Goal: Information Seeking & Learning: Learn about a topic

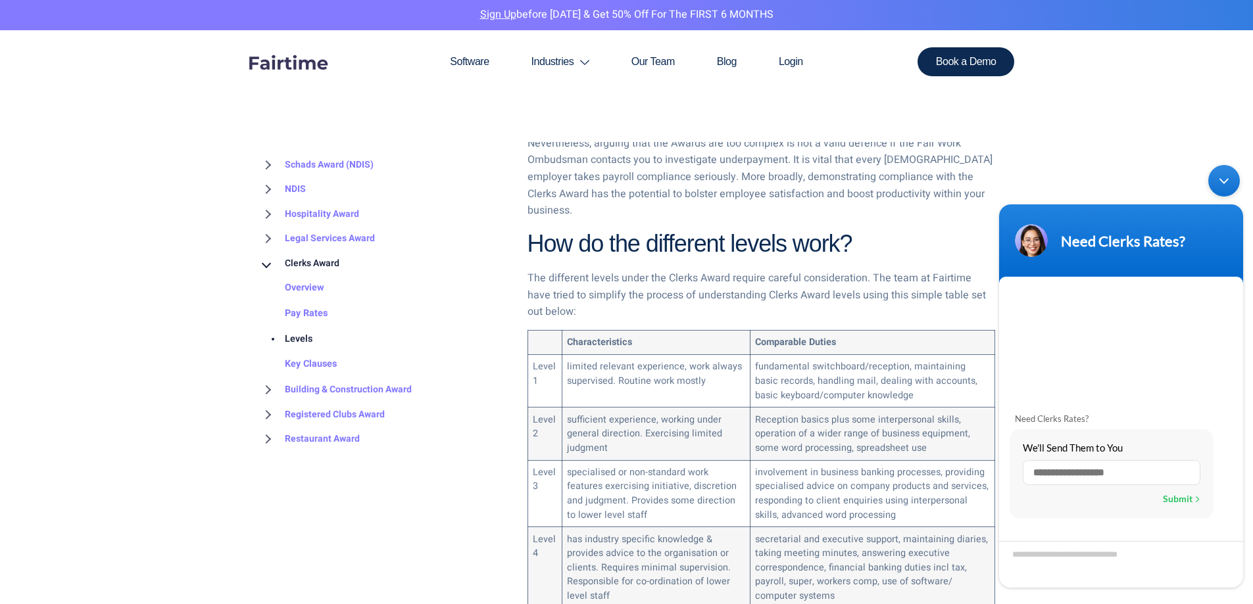
scroll to position [658, 0]
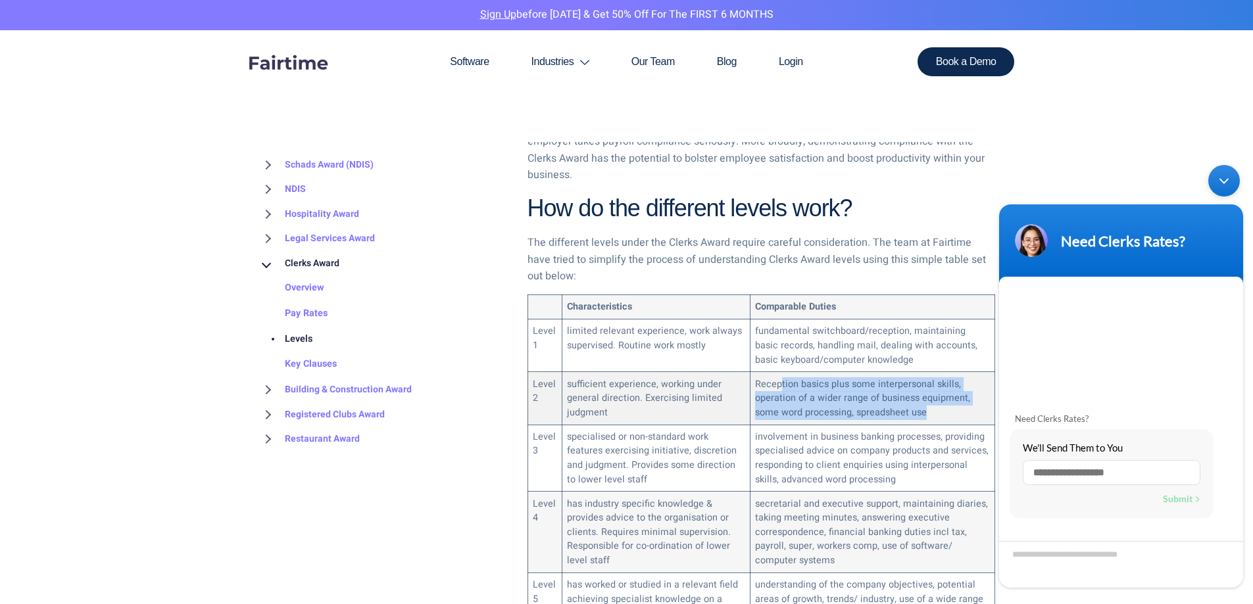
drag, startPoint x: 775, startPoint y: 368, endPoint x: 938, endPoint y: 395, distance: 165.2
click at [938, 395] on td "Reception basics plus some interpersonal skills, operation of a wider range of …" at bounding box center [872, 398] width 245 height 53
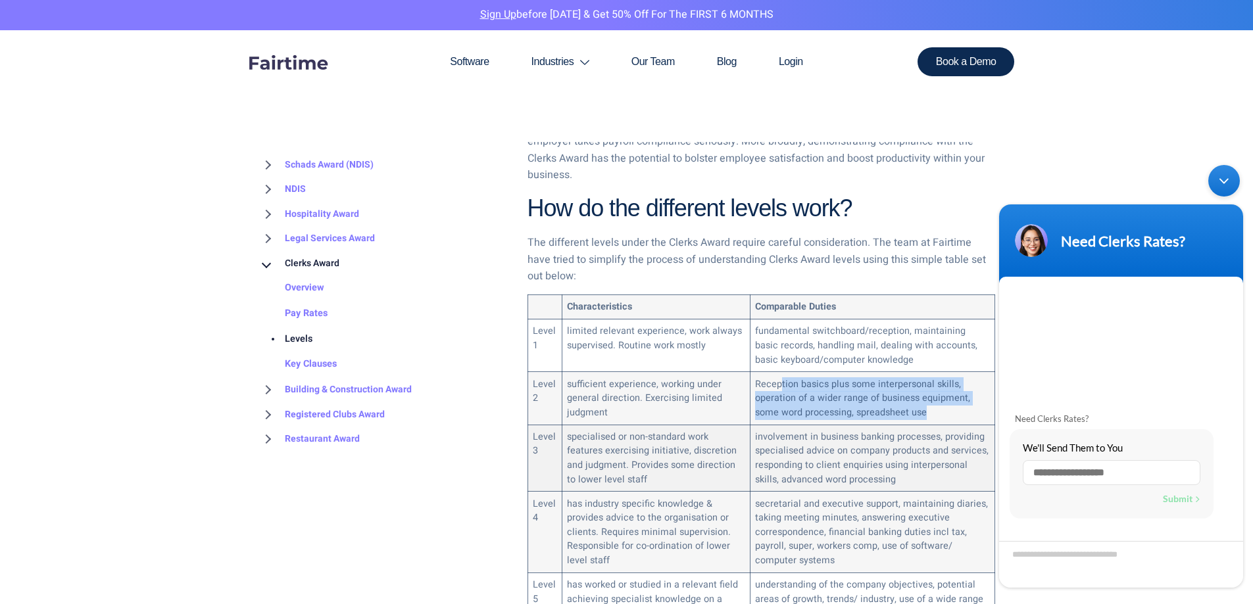
scroll to position [1, 0]
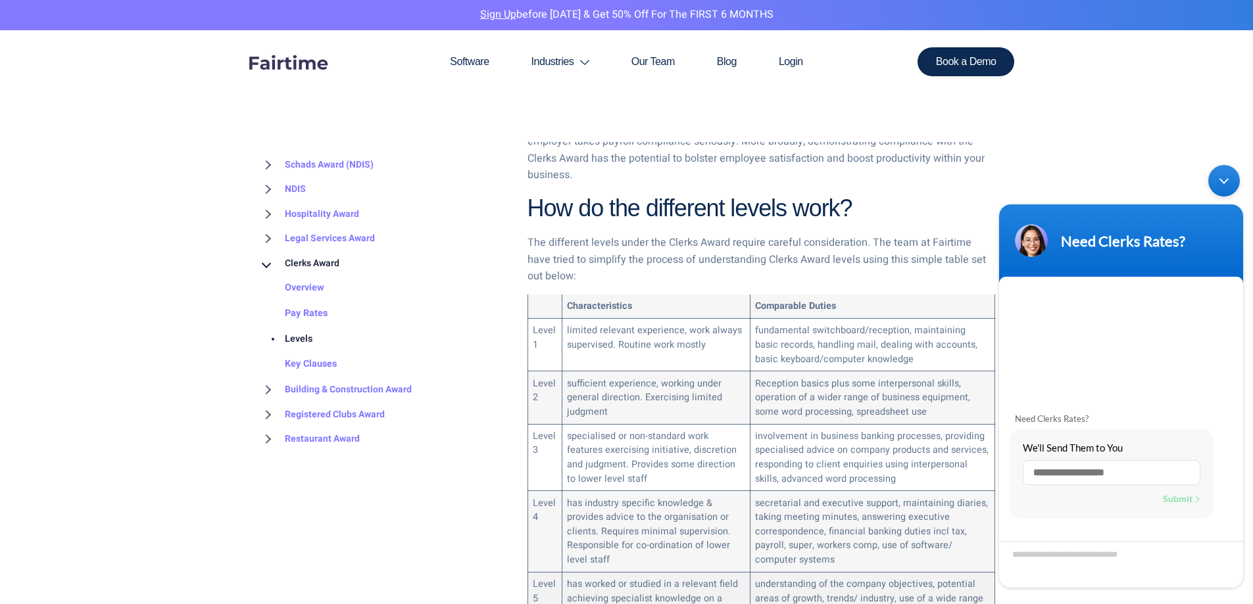
click at [821, 589] on td "understanding of the company objectives, potential areas of growth, trends/ ind…" at bounding box center [872, 612] width 245 height 81
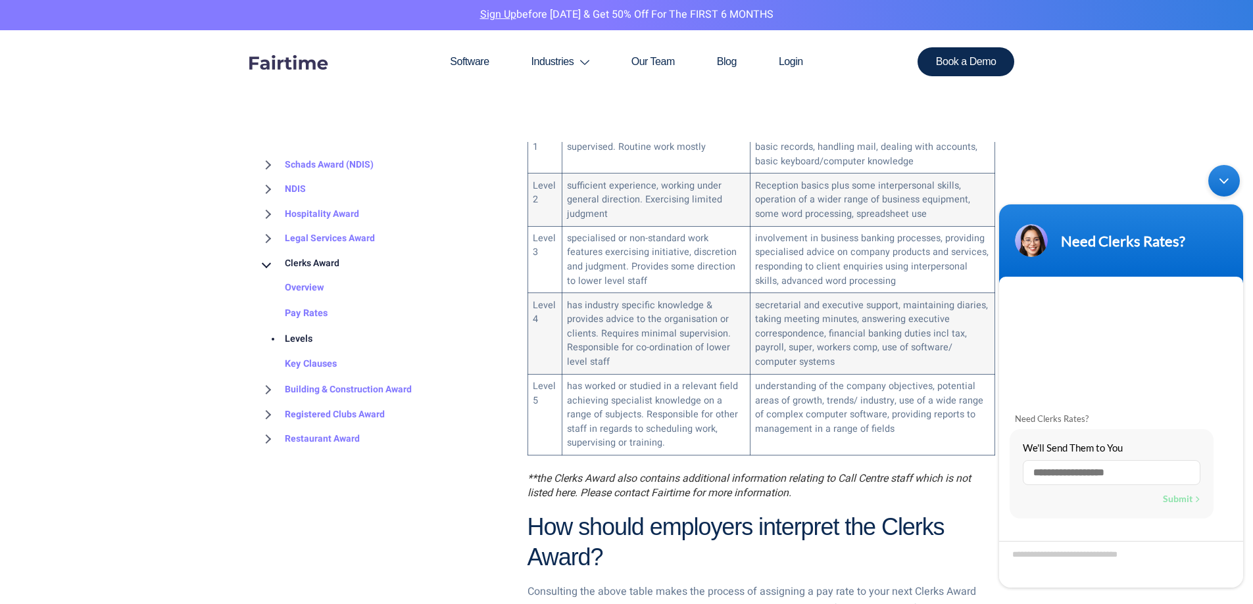
scroll to position [876, 0]
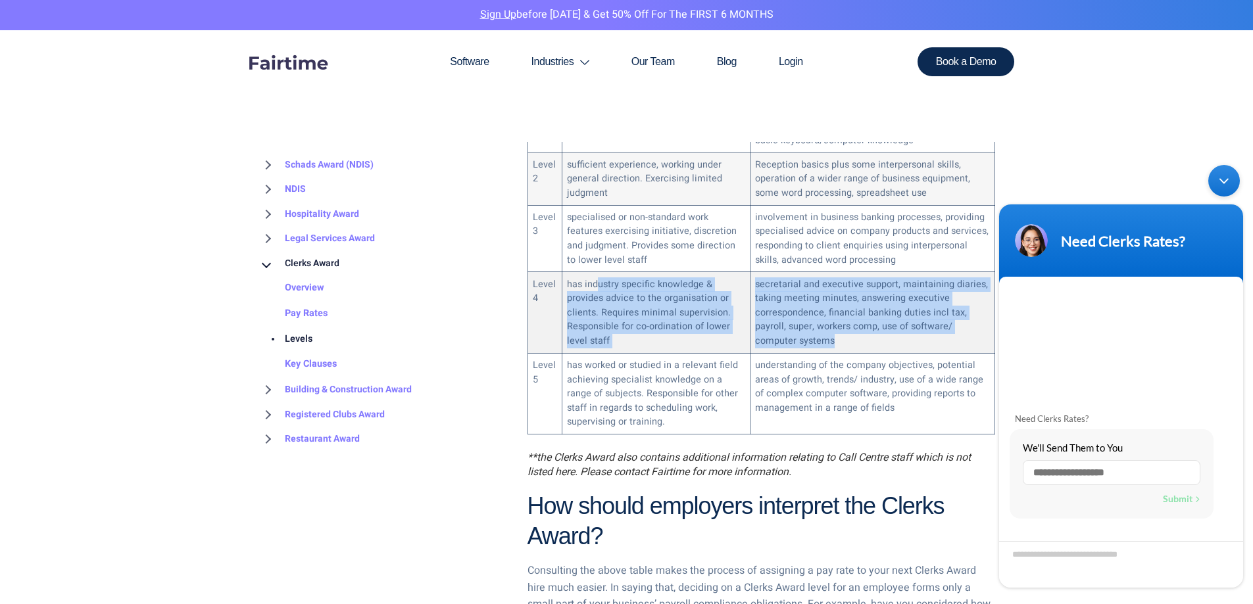
drag, startPoint x: 595, startPoint y: 267, endPoint x: 847, endPoint y: 334, distance: 260.6
click at [847, 334] on tr "Level 4 has industry specific knowledge & provides advice to the organisation o…" at bounding box center [760, 312] width 467 height 81
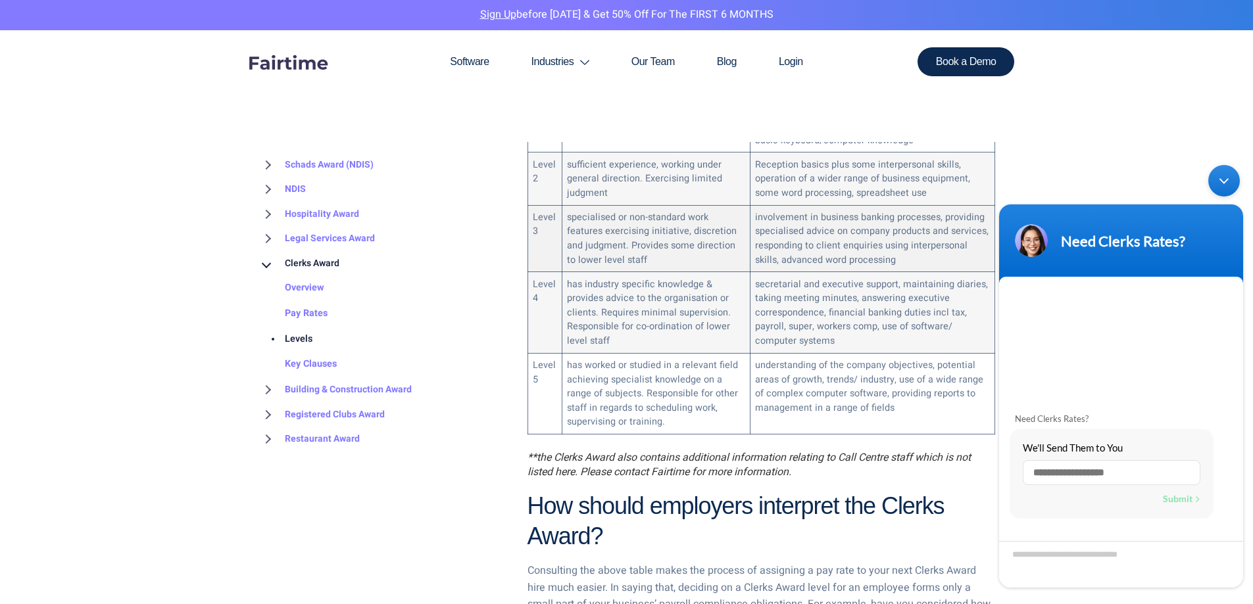
click at [820, 230] on td "involvement in business banking processes, providing specialised advice on comp…" at bounding box center [872, 238] width 245 height 67
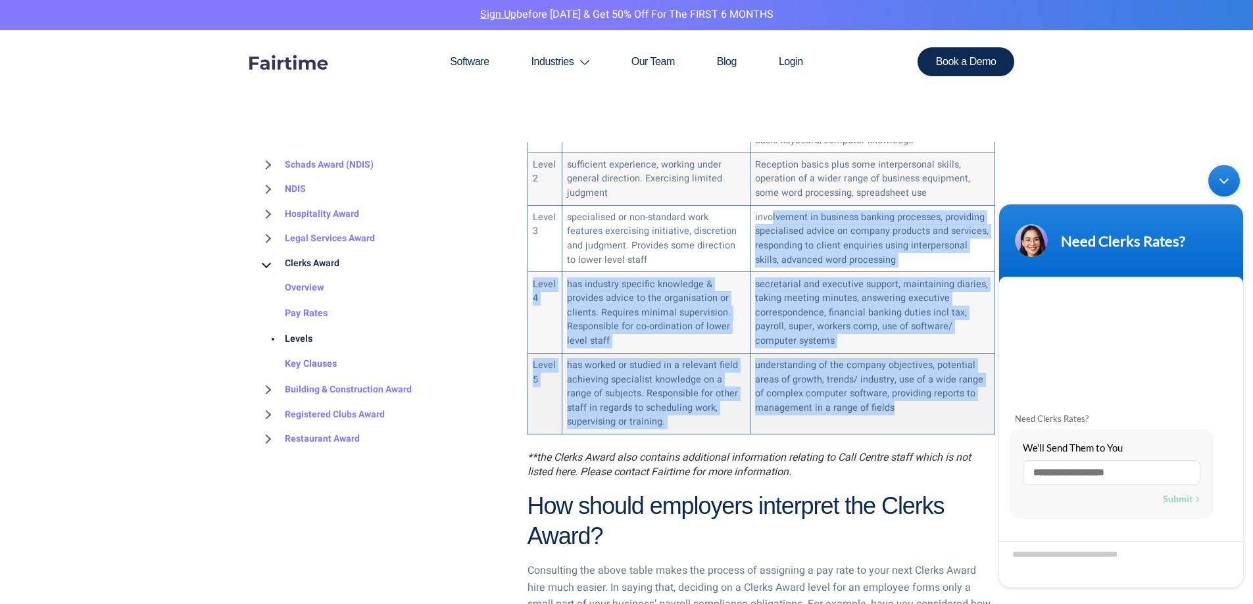
drag, startPoint x: 769, startPoint y: 202, endPoint x: 960, endPoint y: 395, distance: 271.5
click at [960, 395] on tbody "Characteristics Comparable Duties Level 1 limited relevant experience, work alw…" at bounding box center [760, 255] width 467 height 359
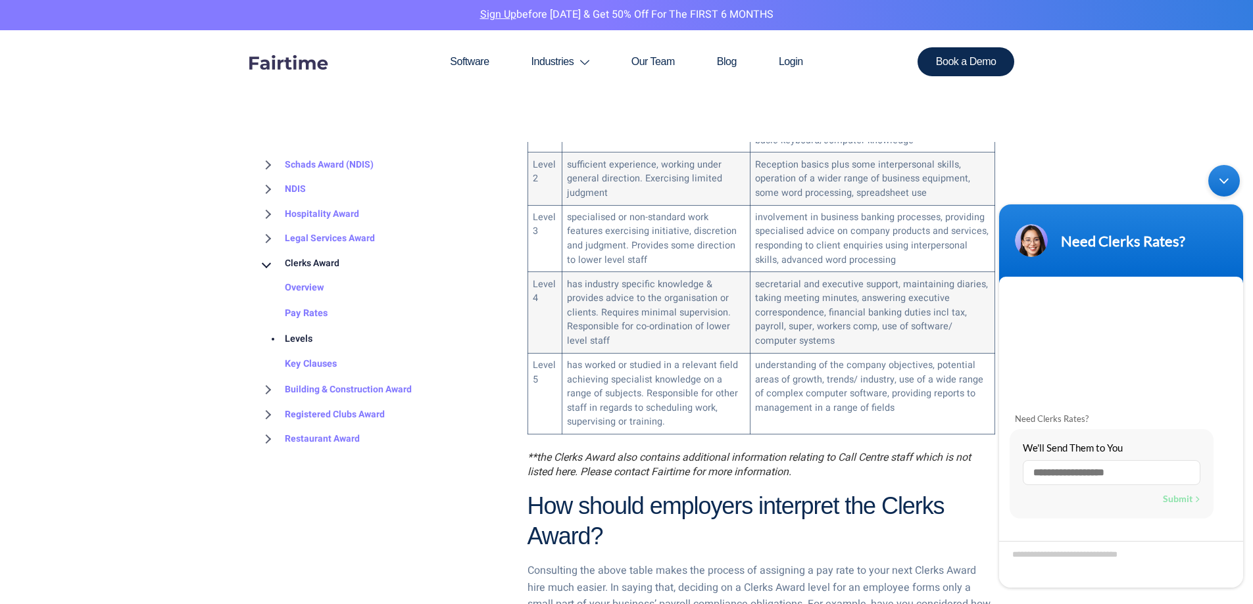
click at [484, 295] on li "Overview" at bounding box center [382, 289] width 249 height 26
drag, startPoint x: 580, startPoint y: 262, endPoint x: 667, endPoint y: 306, distance: 97.9
click at [667, 306] on td "has industry specific knowledge & provides advice to the organisation or client…" at bounding box center [656, 312] width 188 height 81
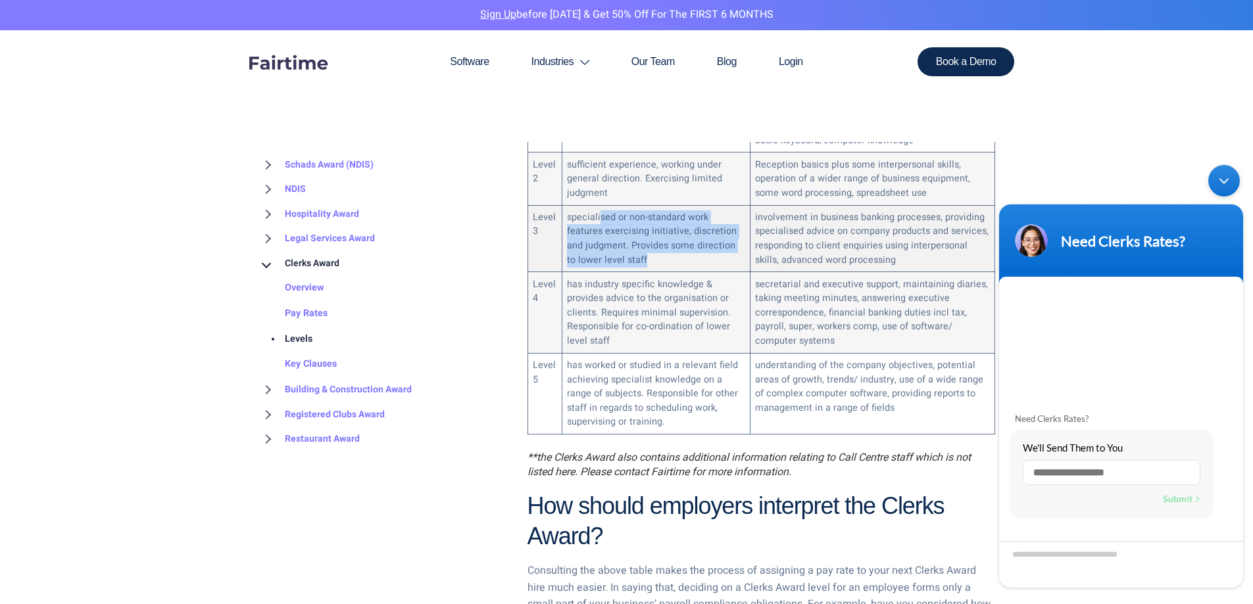
drag, startPoint x: 597, startPoint y: 200, endPoint x: 660, endPoint y: 247, distance: 78.5
click at [660, 247] on td "specialised or non-standard work features exercising initiative, discretion and…" at bounding box center [656, 238] width 188 height 67
click at [695, 247] on td "specialised or non-standard work features exercising initiative, discretion and…" at bounding box center [656, 238] width 188 height 67
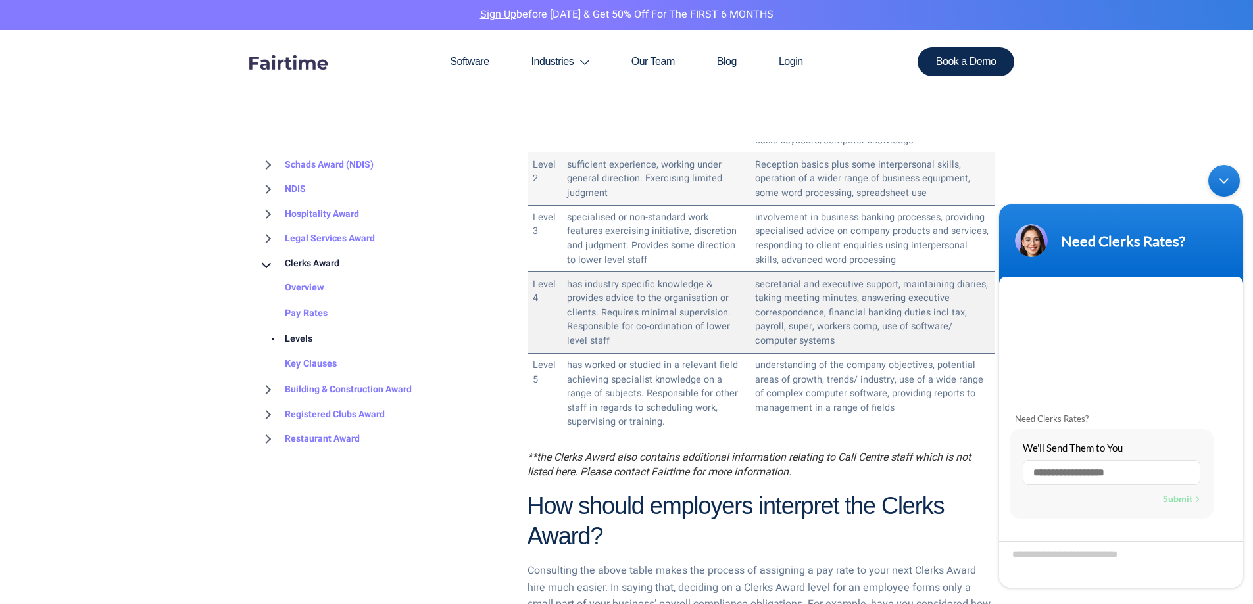
scroll to position [0, 0]
